Goal: Check status: Check status

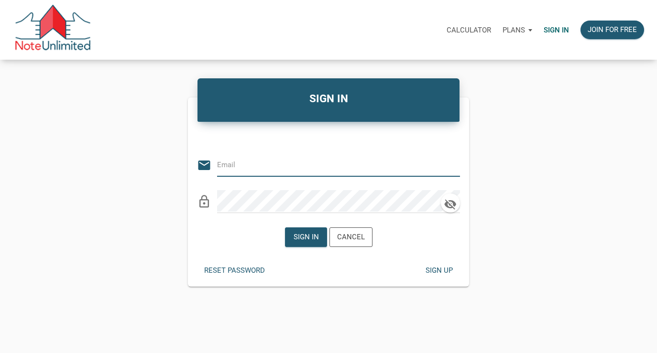
type input "[EMAIL_ADDRESS][PERSON_NAME][PERSON_NAME][DOMAIN_NAME]"
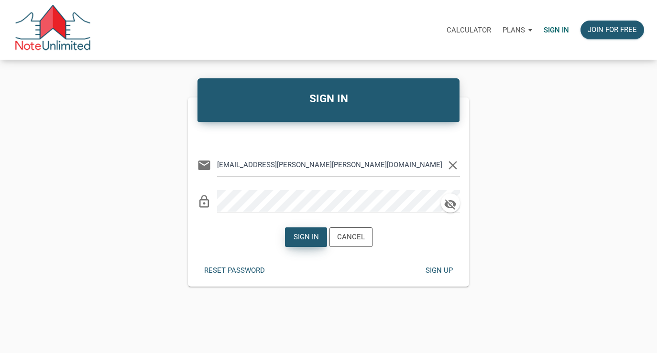
click at [310, 239] on div "Sign in" at bounding box center [305, 237] width 25 height 11
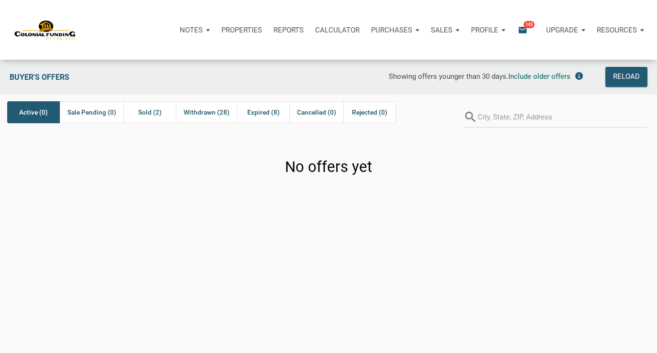
click at [521, 30] on icon "email" at bounding box center [522, 29] width 11 height 11
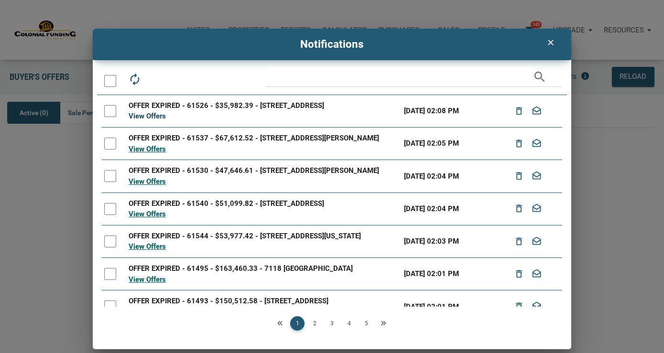
click at [148, 120] on link "View Offers" at bounding box center [147, 116] width 37 height 9
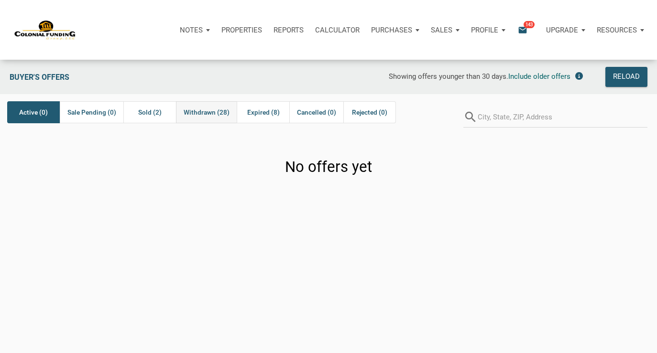
click at [198, 114] on span "Withdrawn (28)" at bounding box center [207, 112] width 46 height 11
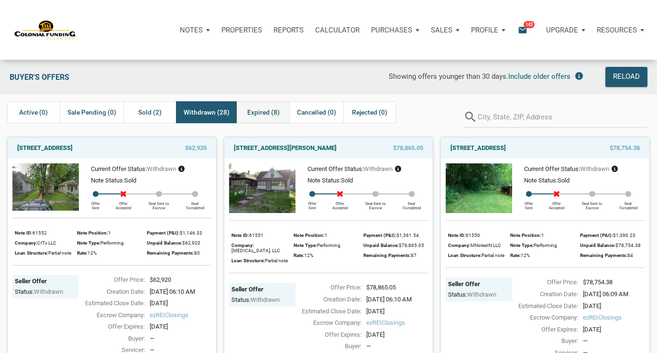
click at [263, 114] on span "Expired (8)" at bounding box center [263, 112] width 33 height 11
